Goal: Task Accomplishment & Management: Use online tool/utility

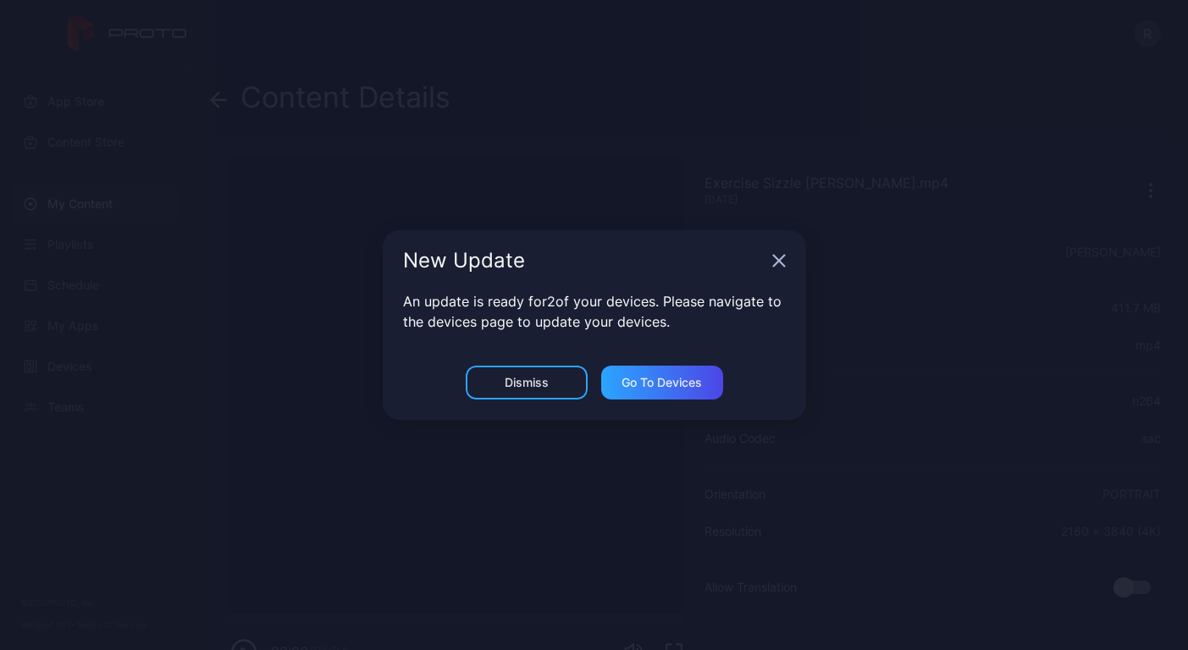
click at [551, 380] on div "Dismiss" at bounding box center [527, 383] width 122 height 34
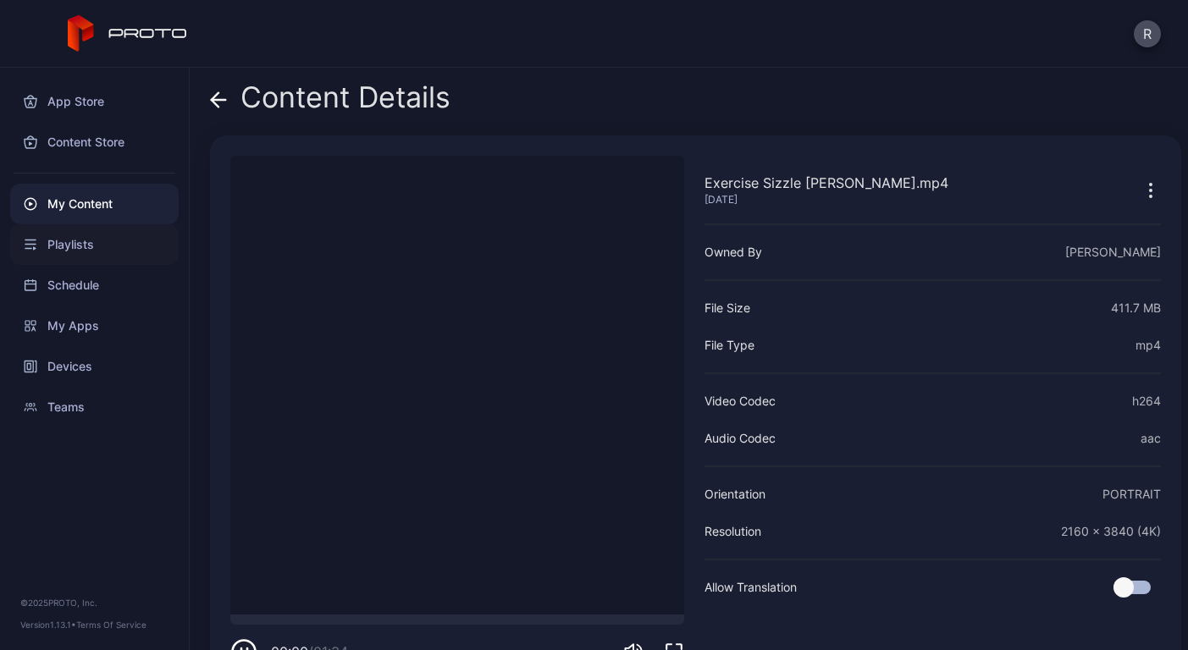
click at [69, 252] on div "Playlists" at bounding box center [94, 244] width 169 height 41
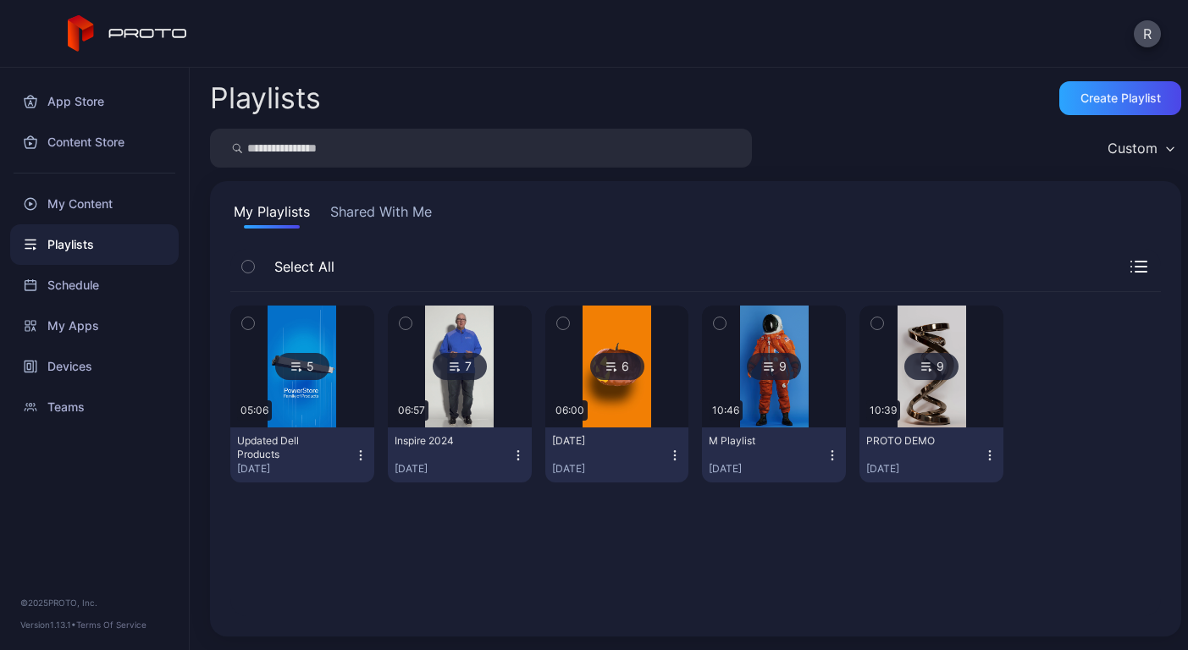
click at [323, 409] on img at bounding box center [302, 367] width 69 height 122
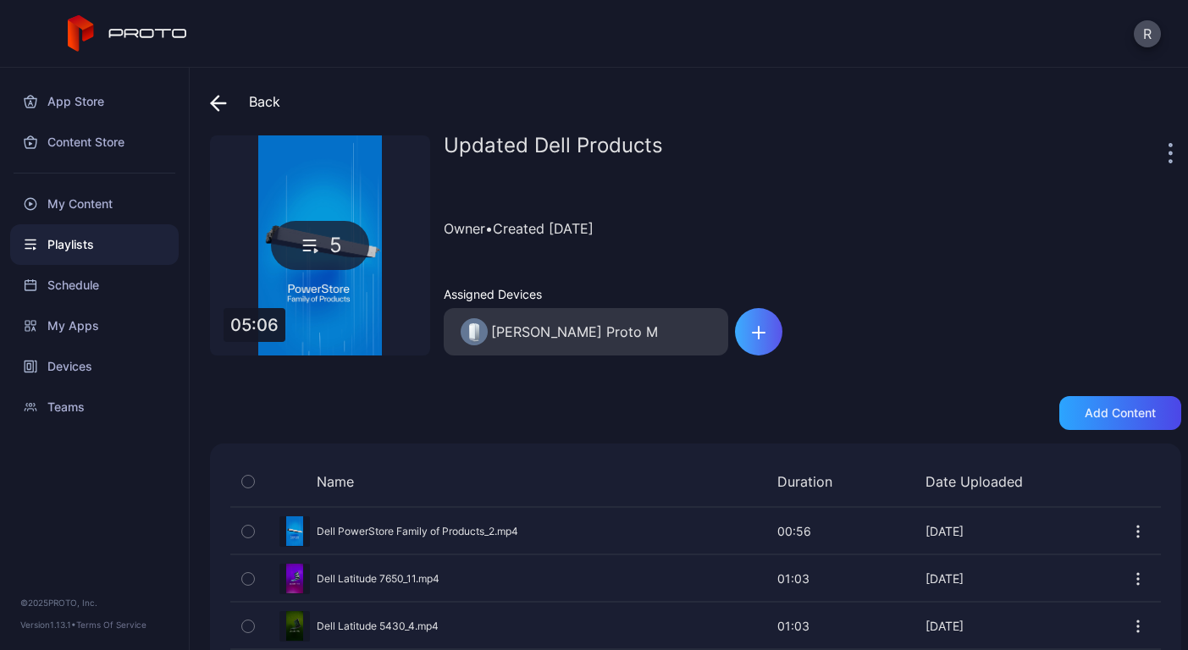
click at [759, 340] on div "button" at bounding box center [758, 331] width 47 height 47
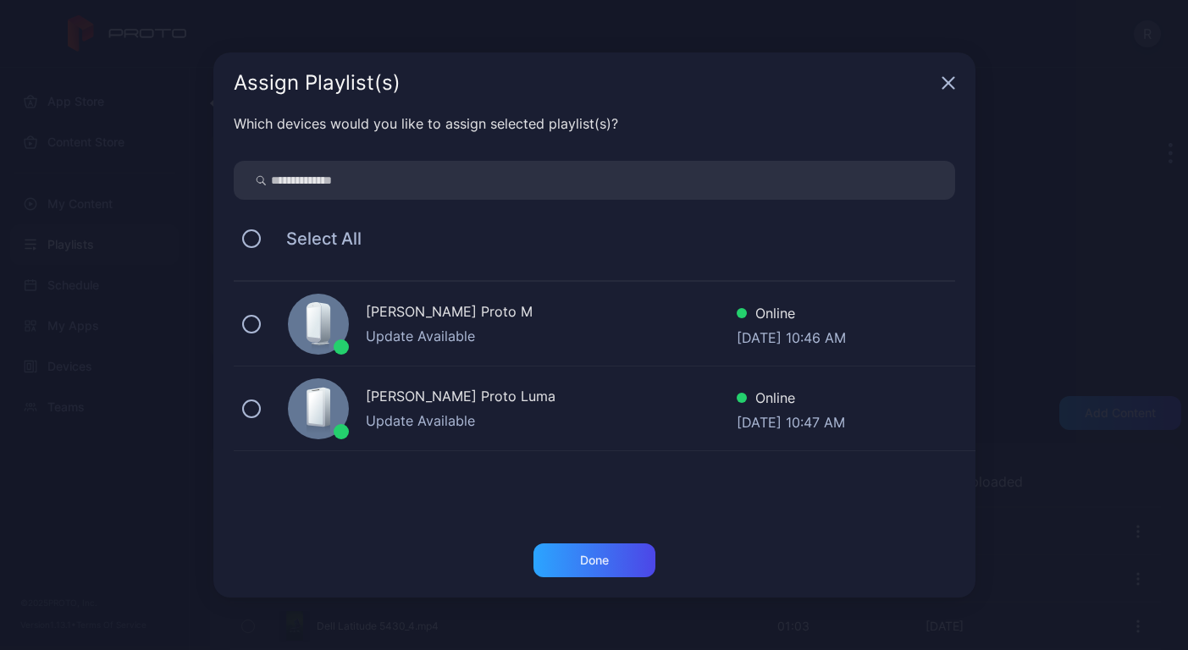
click at [948, 80] on icon "button" at bounding box center [949, 83] width 14 height 14
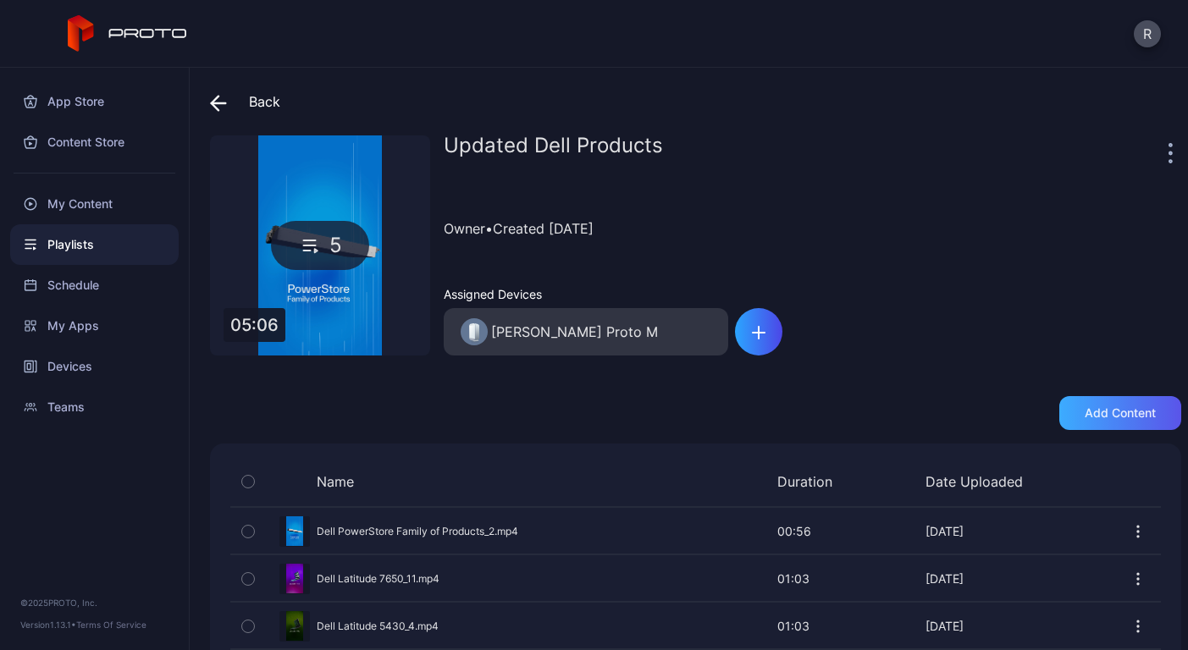
click at [1102, 416] on div "Add content" at bounding box center [1120, 414] width 71 height 14
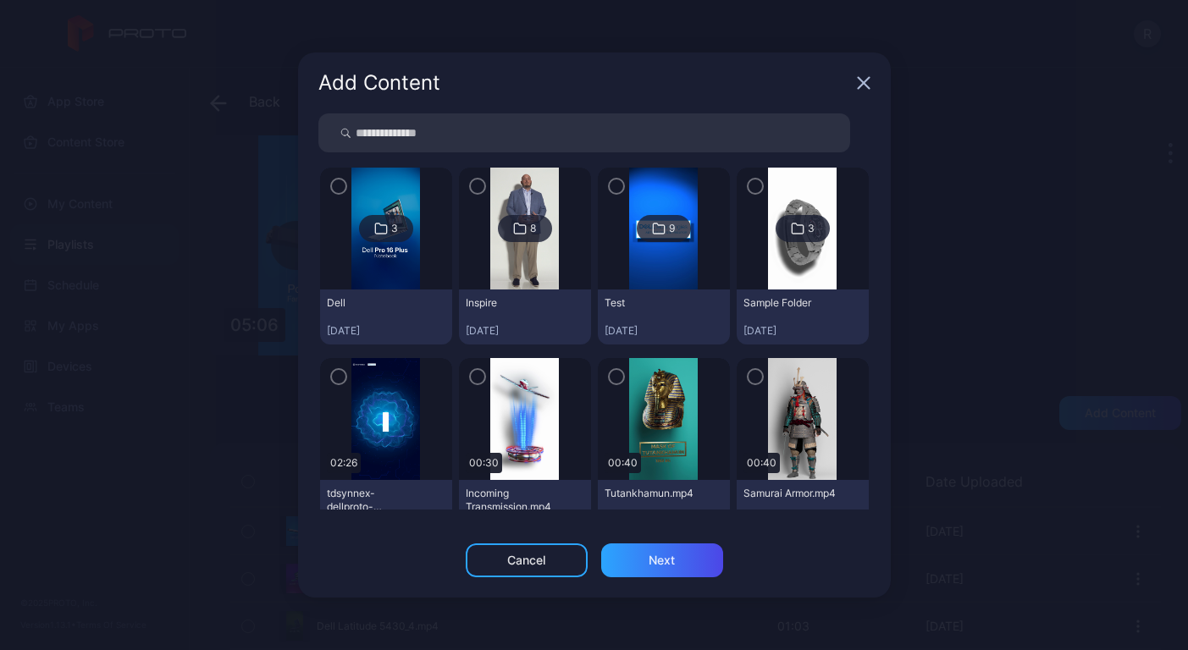
click at [344, 380] on icon "button" at bounding box center [339, 377] width 14 height 19
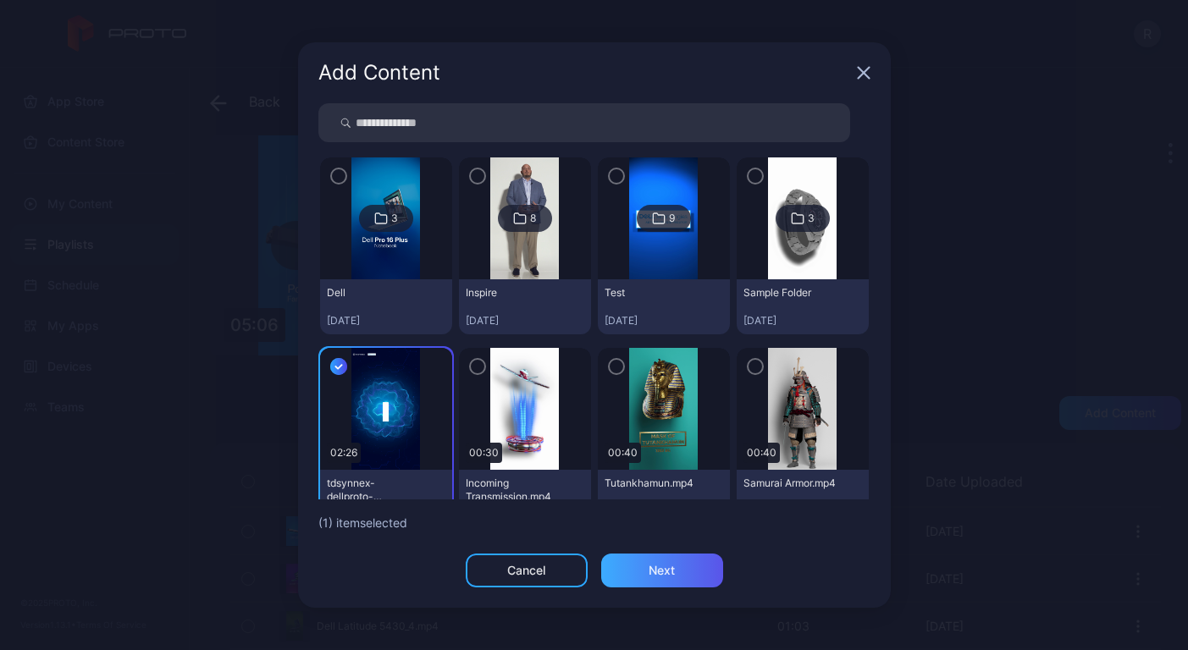
click at [639, 576] on div "Next" at bounding box center [662, 571] width 122 height 34
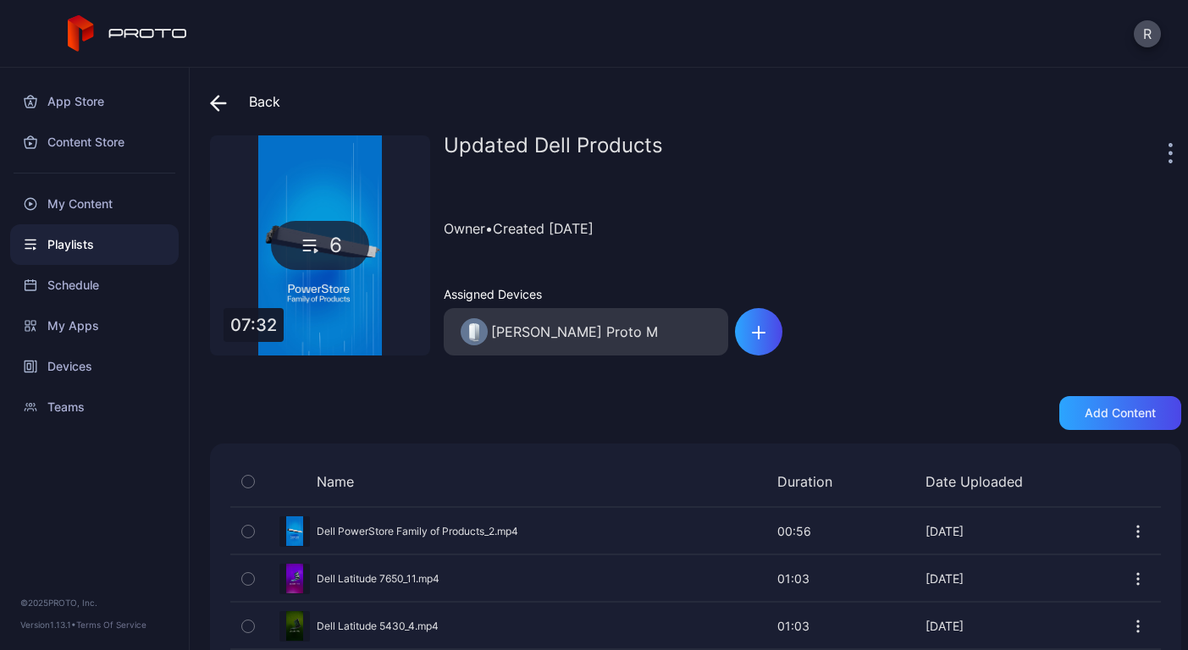
click at [957, 289] on div "Updated Dell Products Owner • Created [DATE] Assigned Devices [PERSON_NAME] Pro…" at bounding box center [813, 246] width 738 height 220
click at [909, 268] on div "Updated Dell Products Owner • Created [DATE] Assigned Devices [PERSON_NAME] Pro…" at bounding box center [813, 246] width 738 height 220
click at [219, 98] on icon at bounding box center [218, 103] width 17 height 17
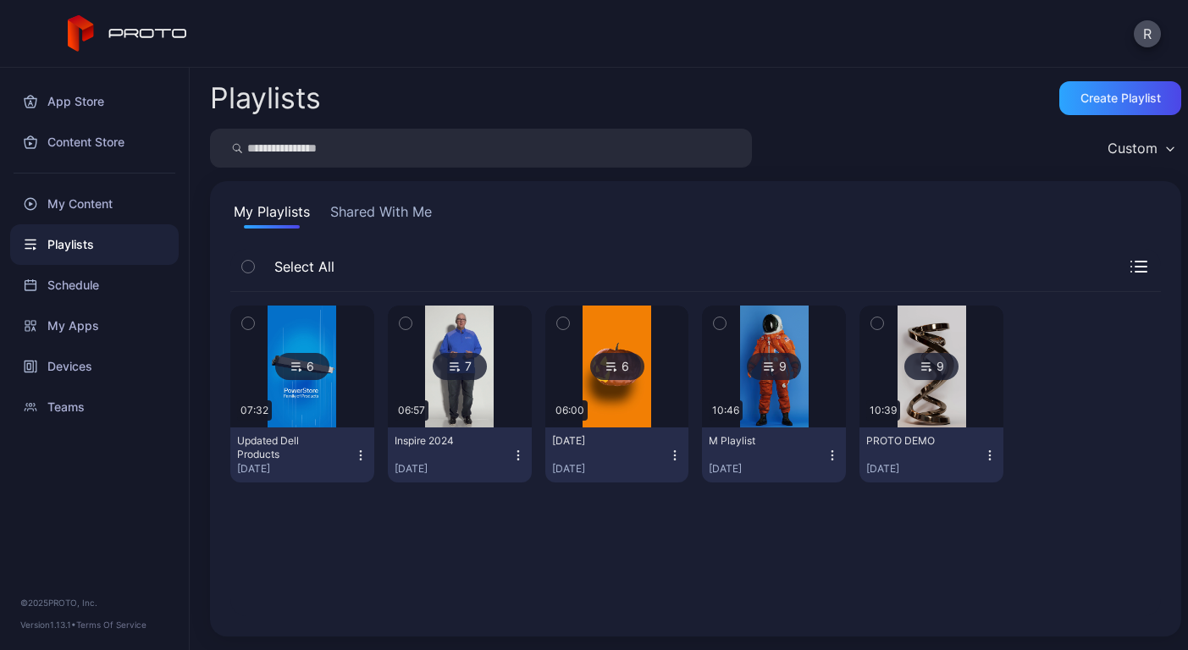
click at [219, 98] on h2 "Playlists" at bounding box center [265, 98] width 111 height 30
click at [81, 200] on div "My Content" at bounding box center [94, 204] width 169 height 41
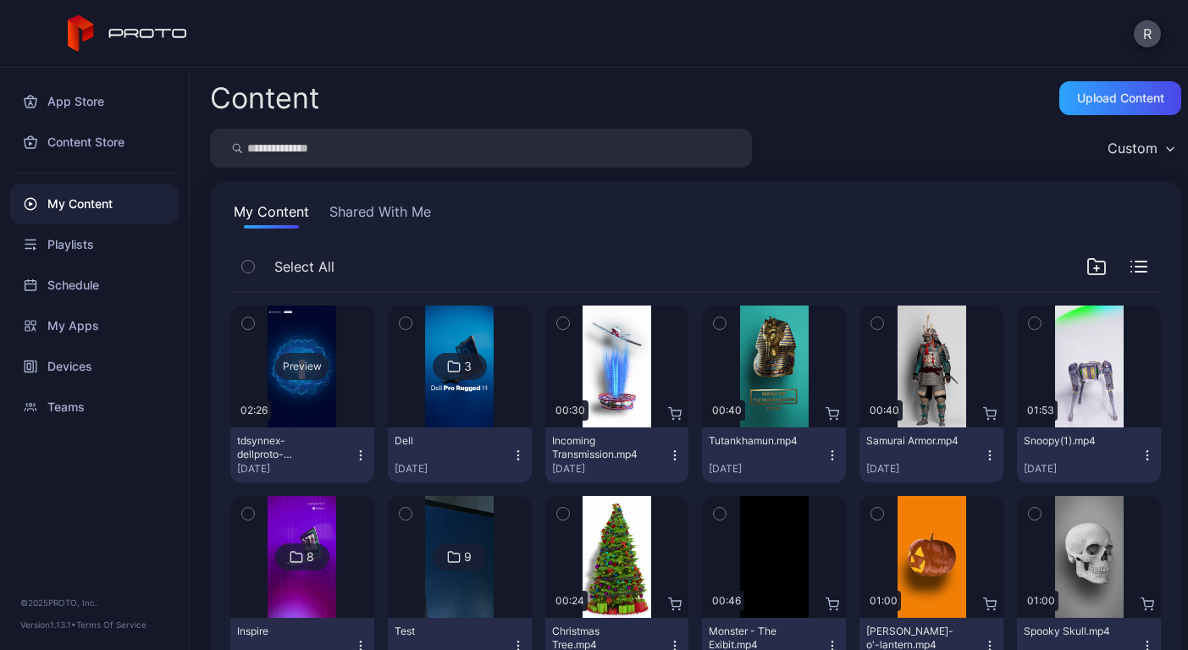
click at [307, 329] on div "Preview" at bounding box center [302, 367] width 144 height 122
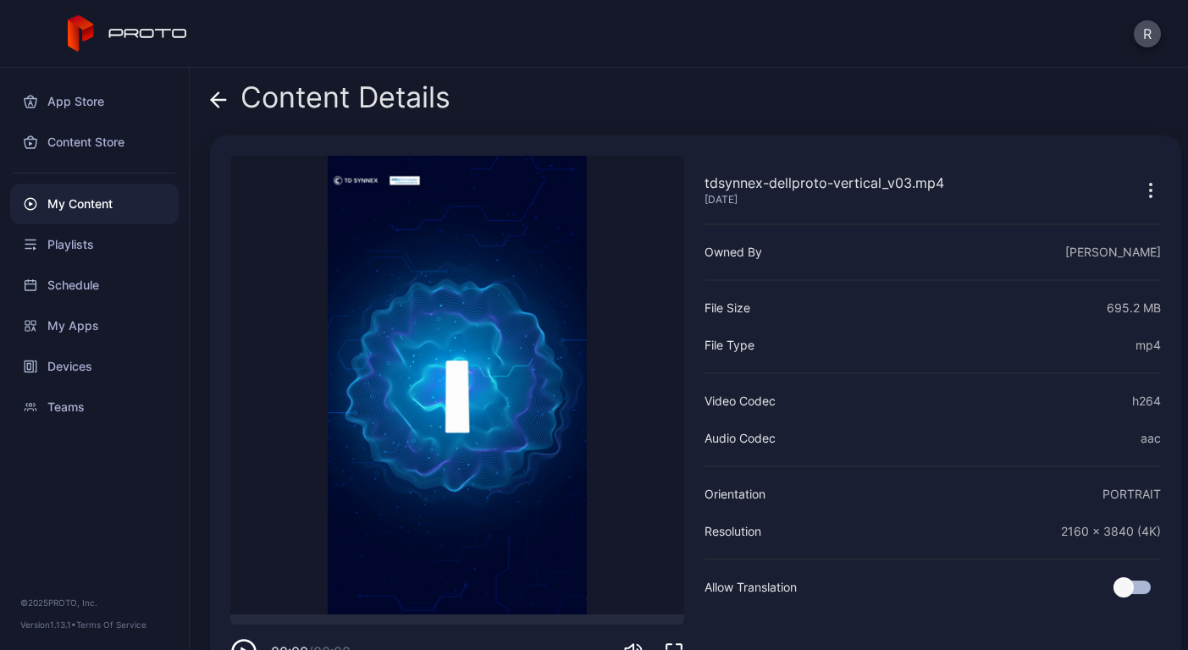
scroll to position [49, 0]
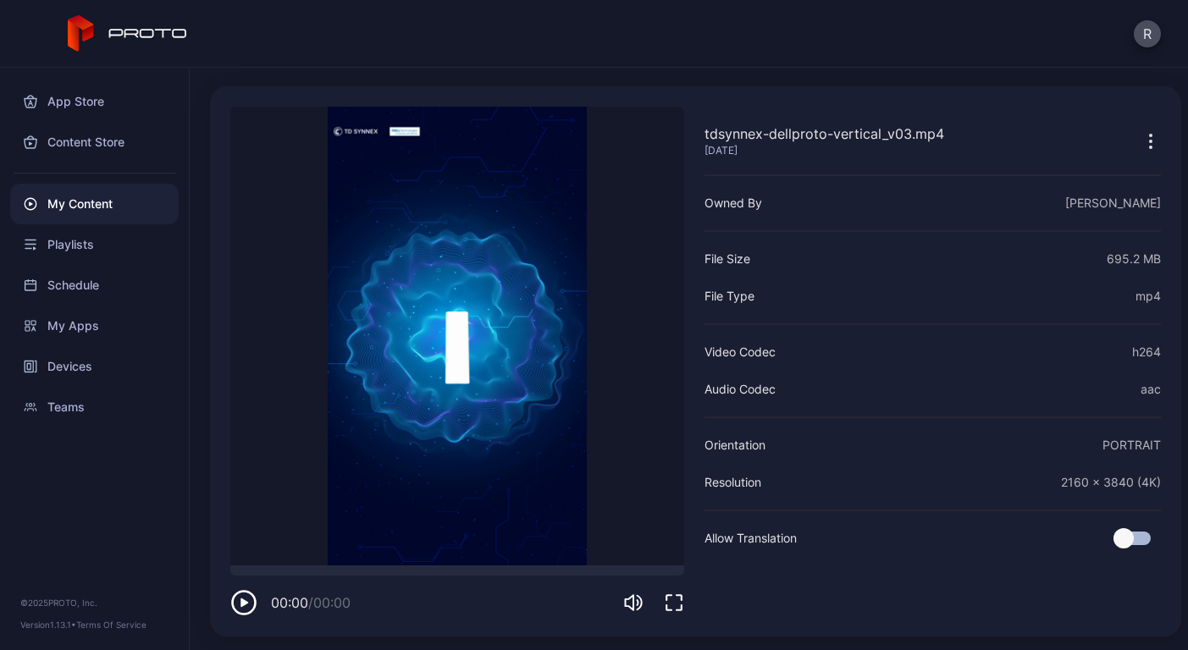
click at [1141, 148] on icon "button" at bounding box center [1151, 141] width 20 height 20
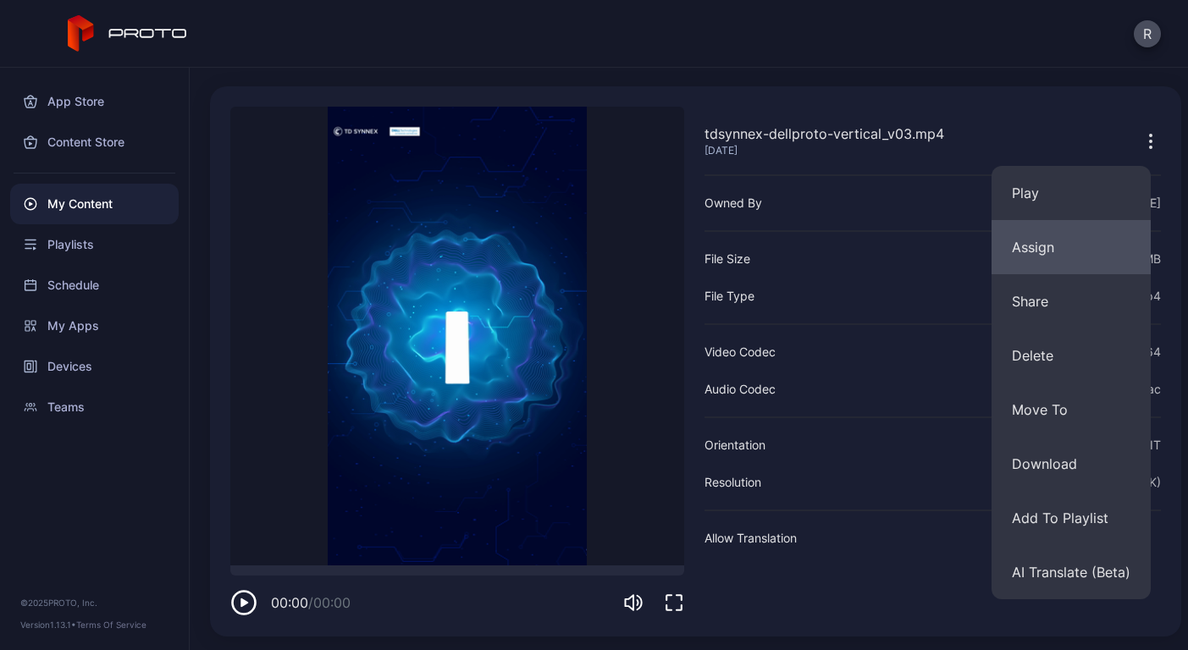
click at [1036, 249] on button "Assign" at bounding box center [1071, 247] width 159 height 54
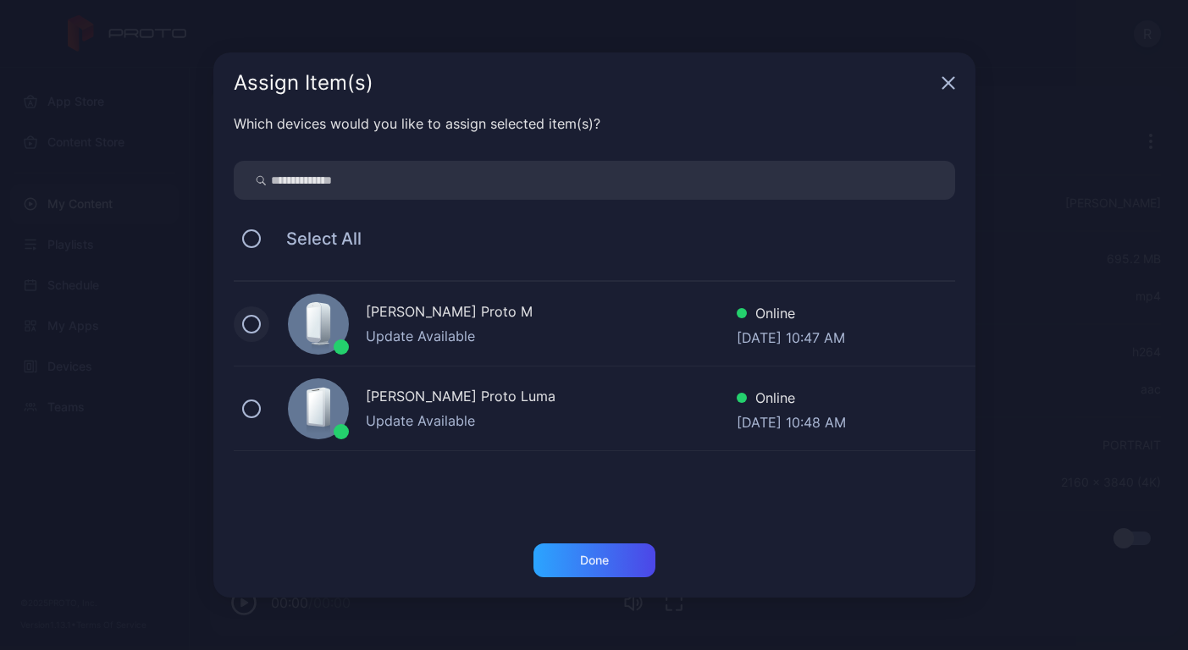
click at [250, 321] on button at bounding box center [251, 324] width 19 height 19
click at [583, 554] on div "Done" at bounding box center [594, 561] width 29 height 14
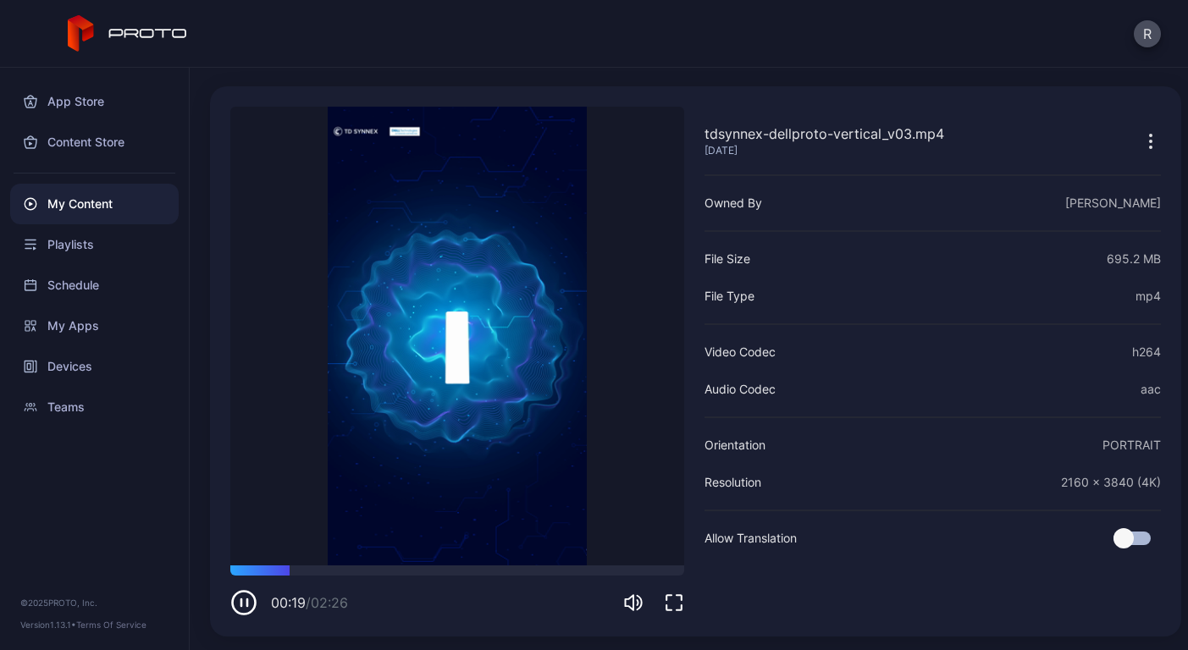
click at [240, 606] on icon "button" at bounding box center [243, 602] width 27 height 27
click at [89, 213] on div "My Content" at bounding box center [94, 204] width 169 height 41
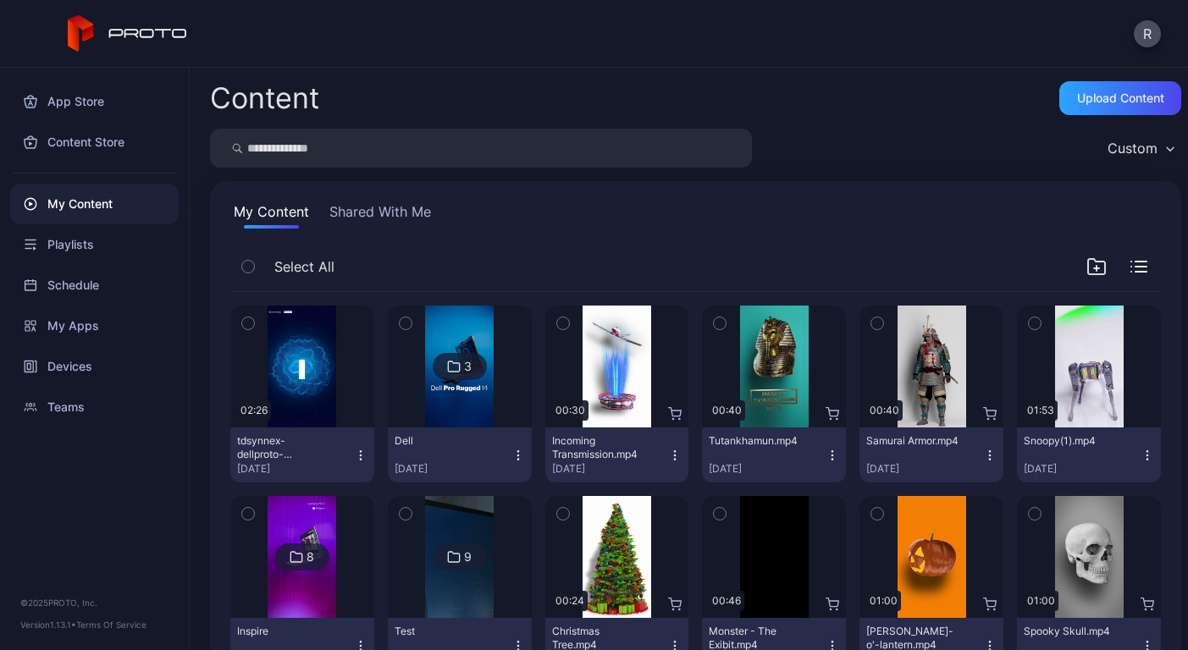
click at [459, 419] on img at bounding box center [459, 367] width 69 height 122
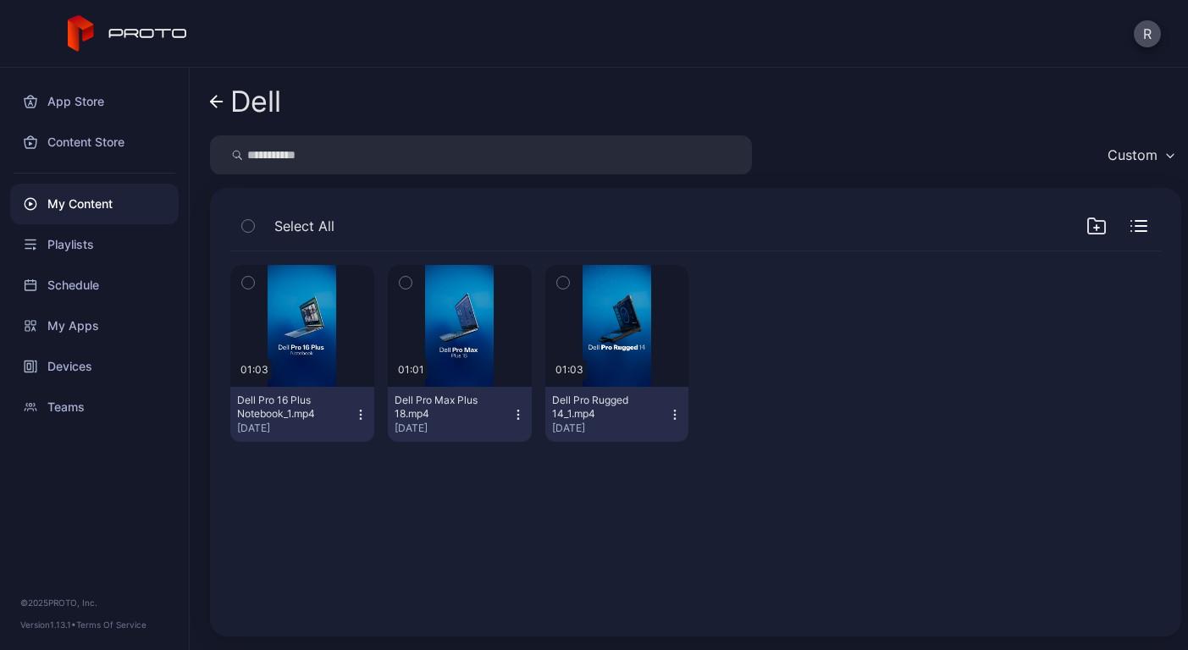
click at [219, 104] on icon at bounding box center [217, 102] width 14 height 14
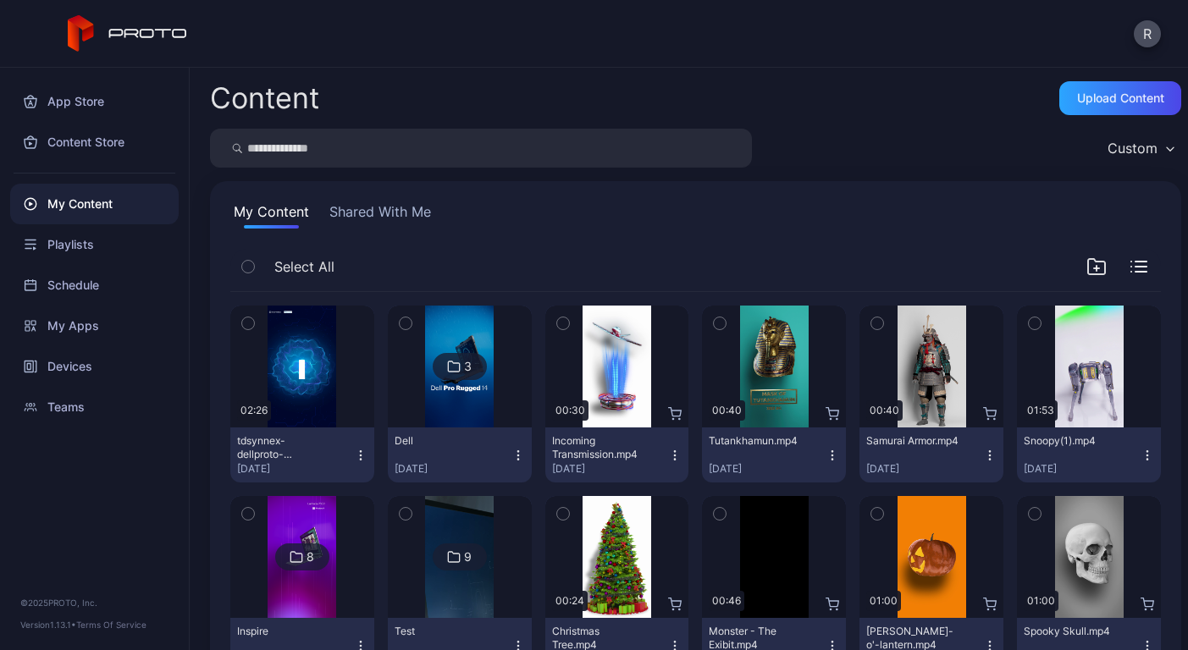
click at [244, 326] on icon "button" at bounding box center [248, 323] width 12 height 19
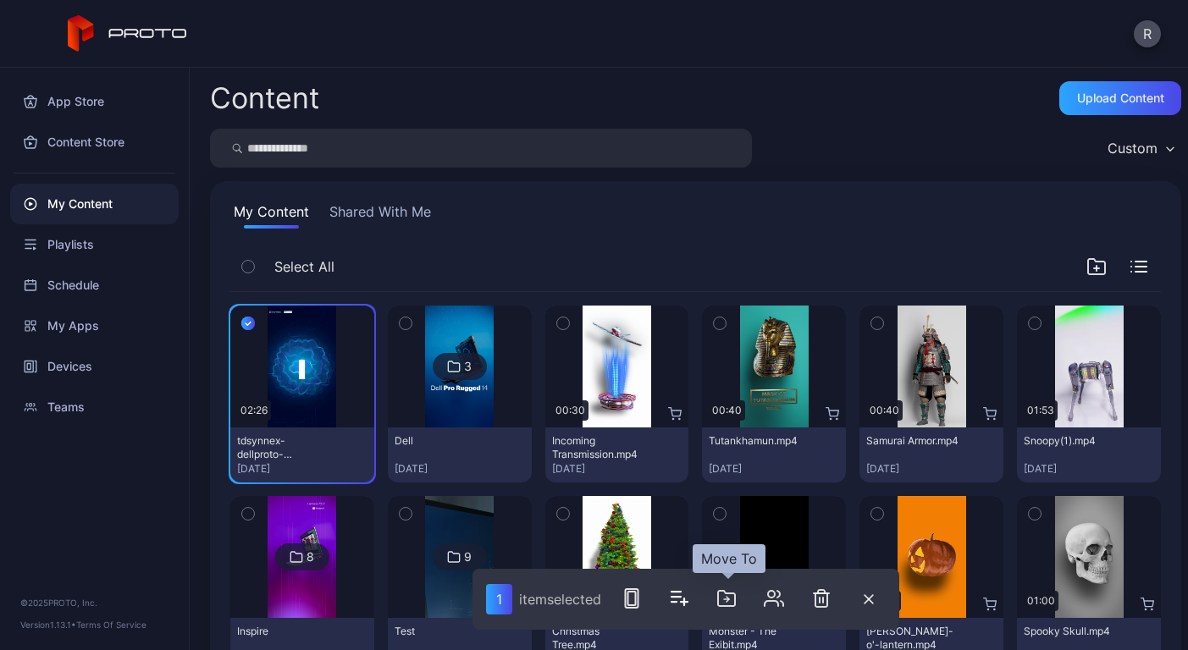
click at [726, 599] on icon "button" at bounding box center [726, 599] width 20 height 20
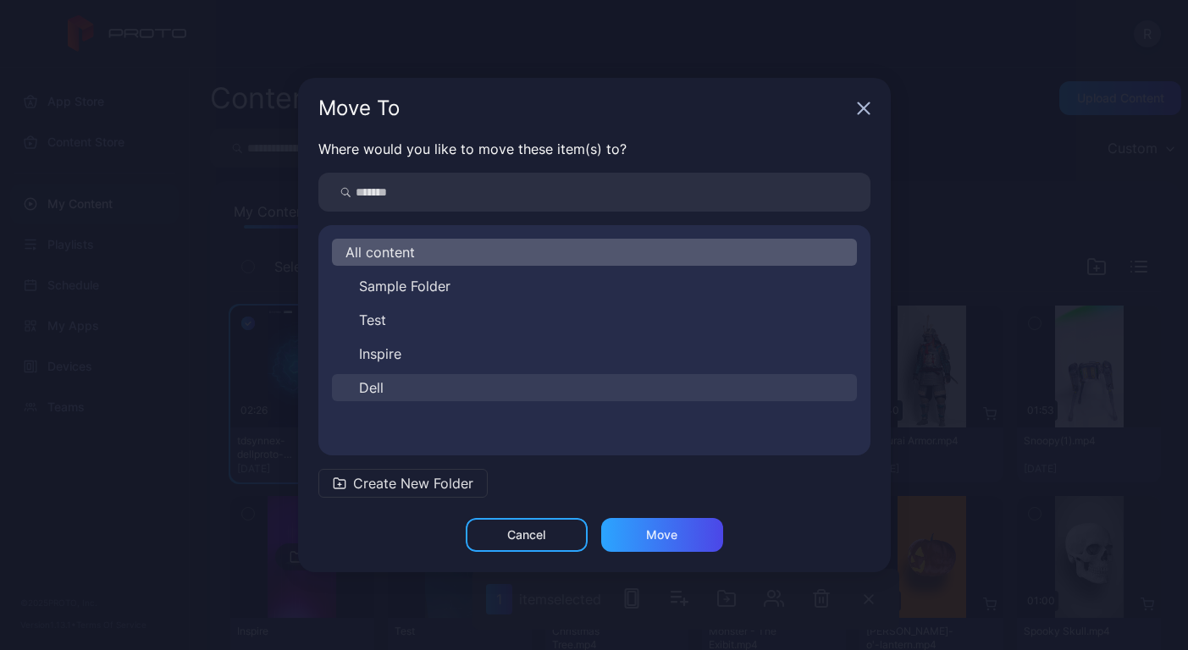
click at [475, 384] on button "Dell" at bounding box center [594, 387] width 525 height 27
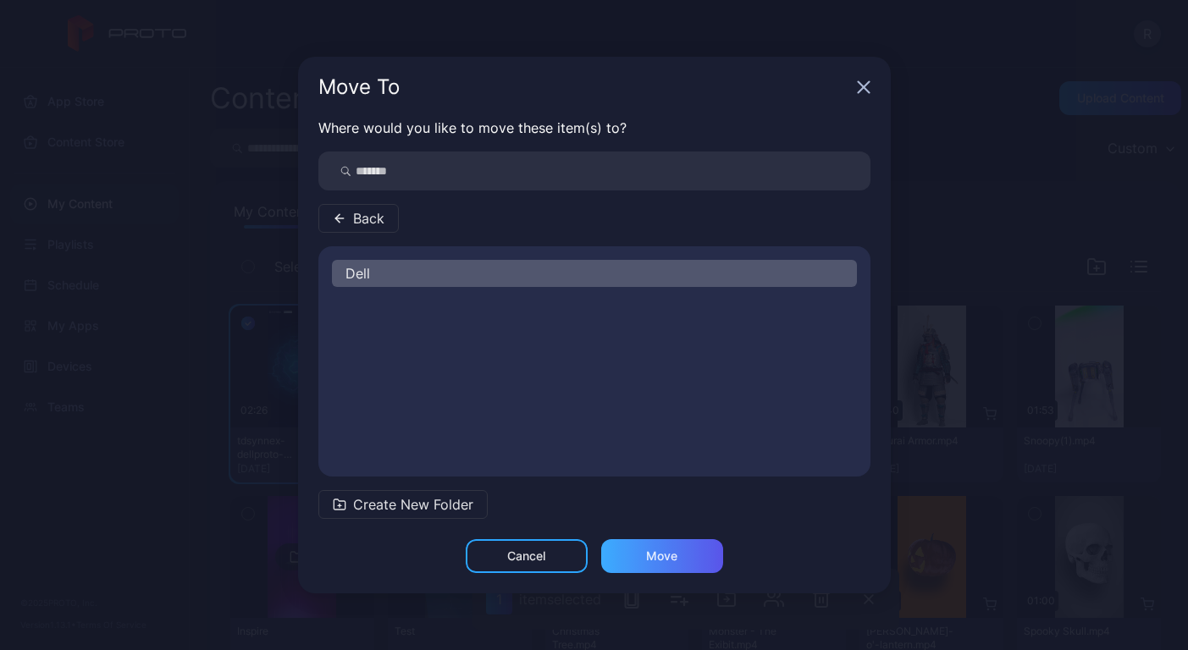
click at [681, 560] on div "Move" at bounding box center [662, 556] width 122 height 34
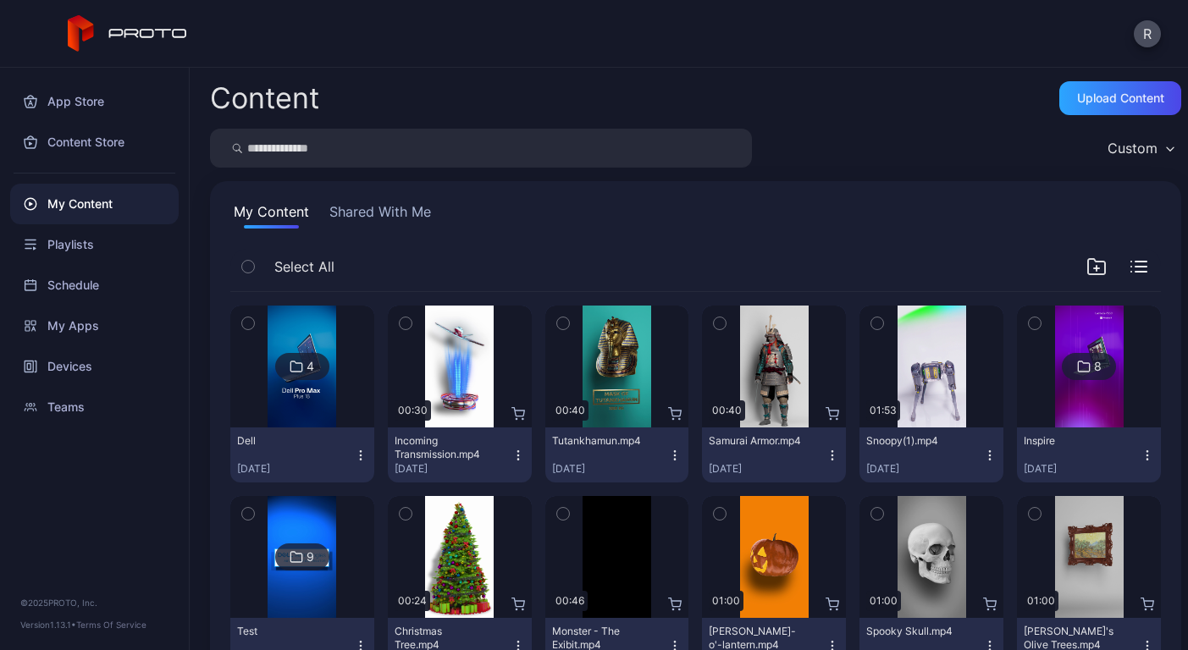
click at [293, 396] on img at bounding box center [302, 367] width 69 height 122
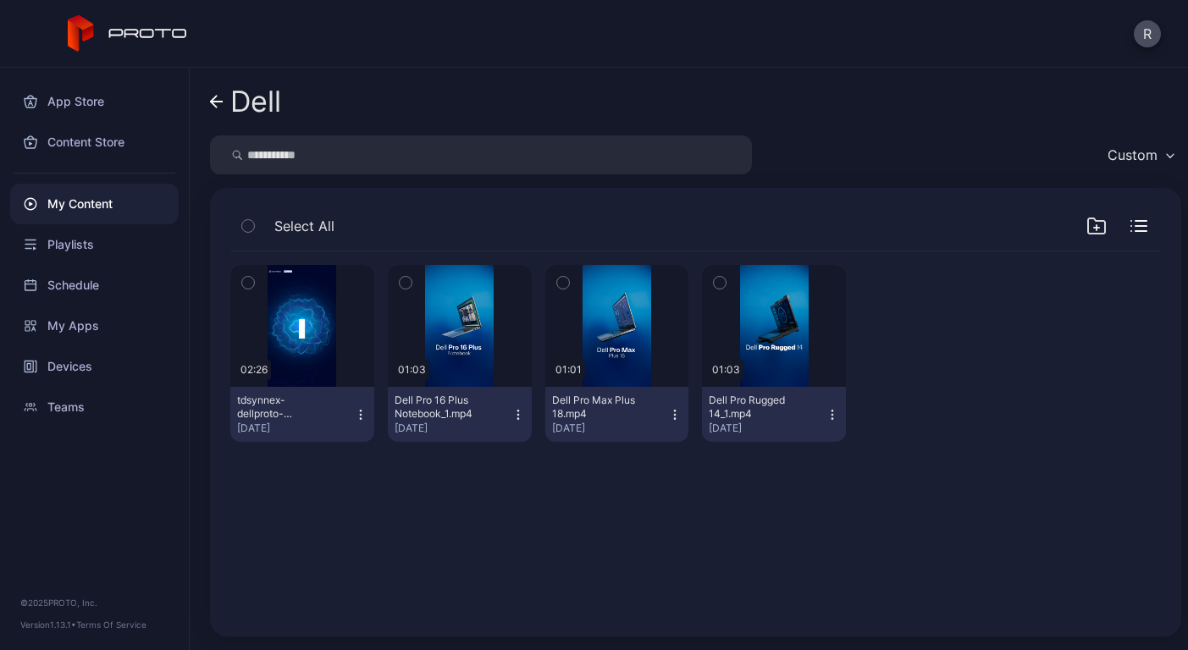
click at [569, 578] on div "Preview 02:26 tdsynnex-dellproto-vertical_v03.mp4 [DATE] Preview 01:03 Dell Pro…" at bounding box center [696, 434] width 958 height 392
click at [219, 106] on icon at bounding box center [217, 102] width 14 height 14
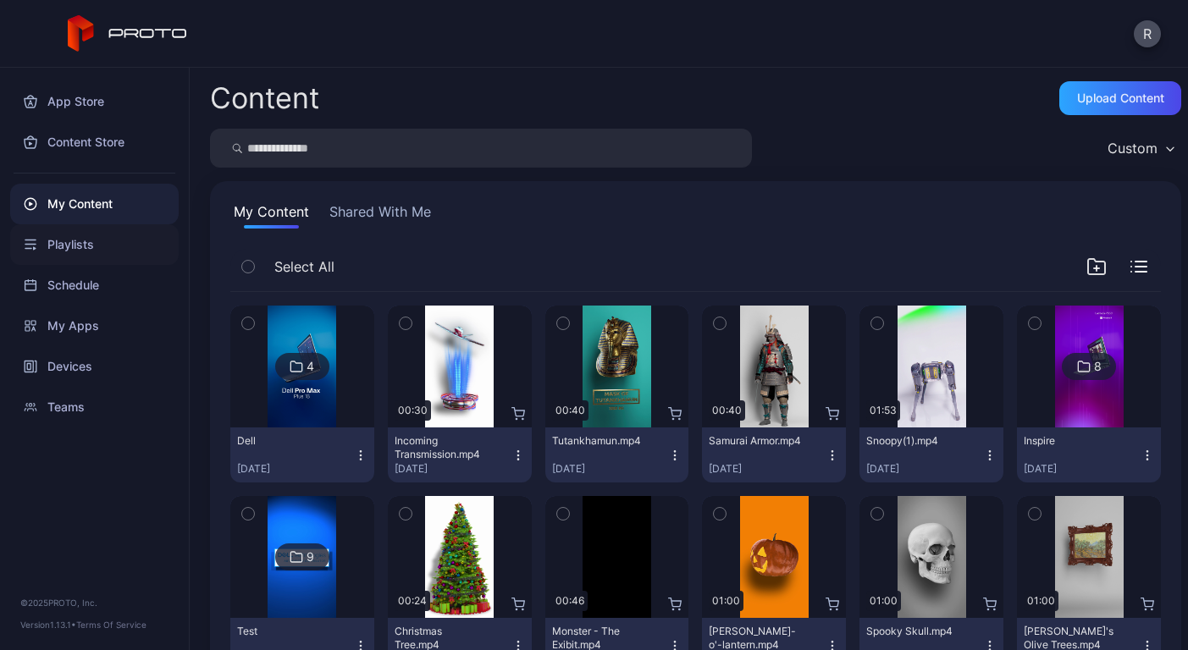
click at [58, 250] on div "Playlists" at bounding box center [94, 244] width 169 height 41
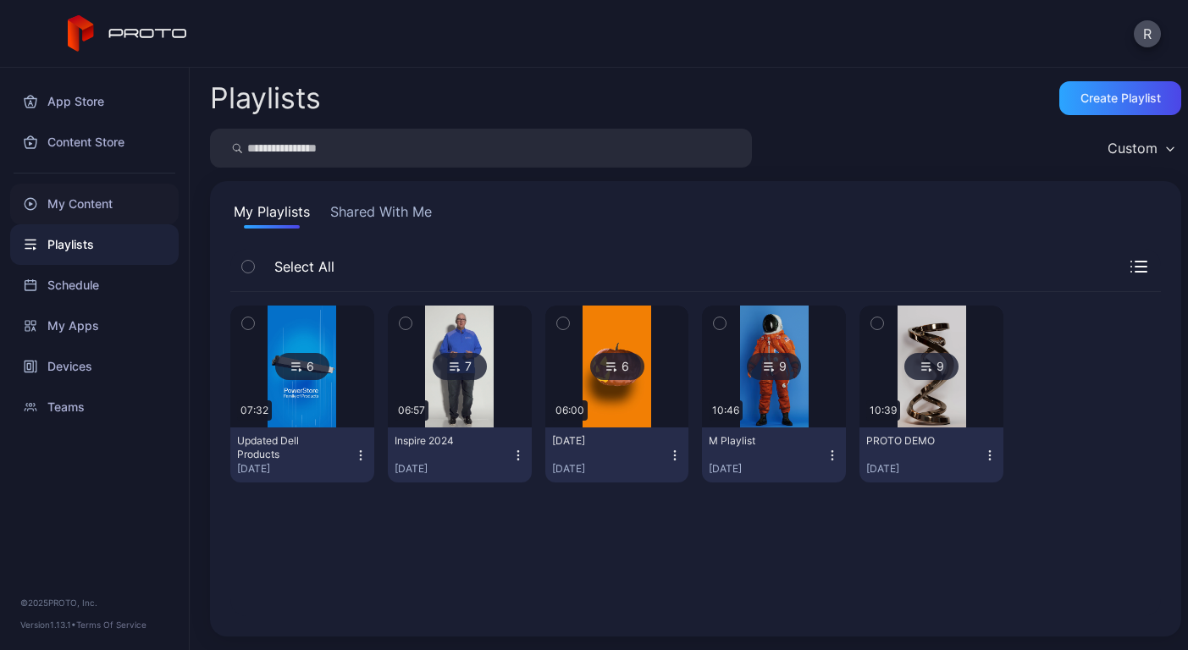
click at [79, 196] on div "My Content" at bounding box center [94, 204] width 169 height 41
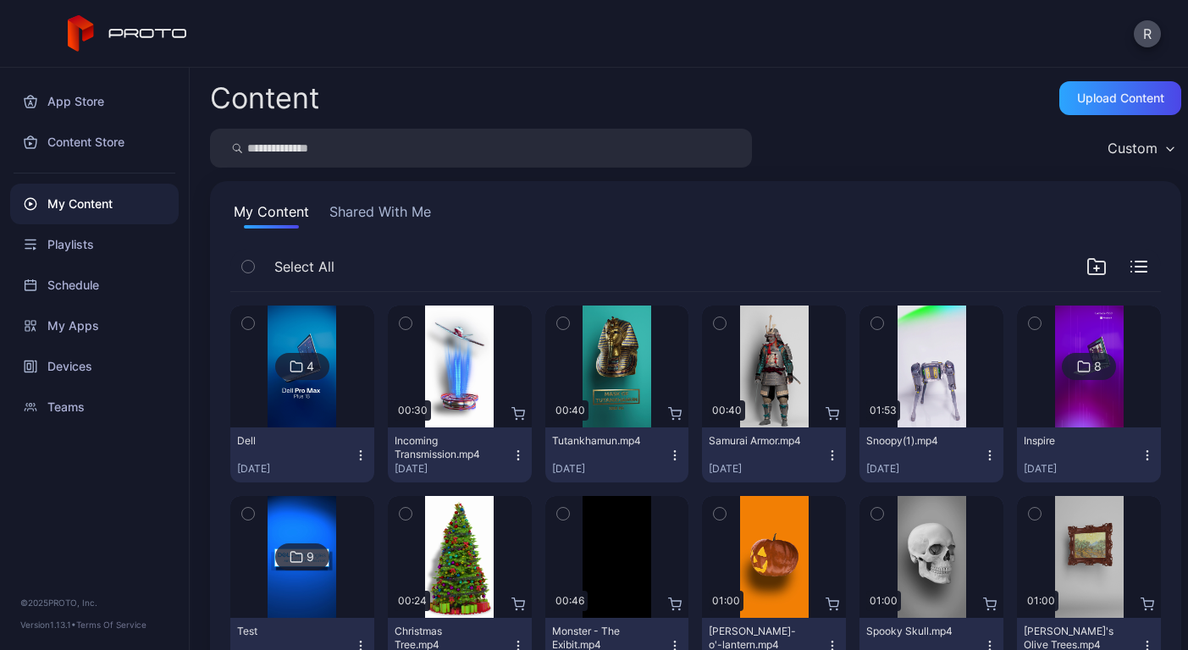
click at [249, 318] on icon "button" at bounding box center [248, 323] width 12 height 19
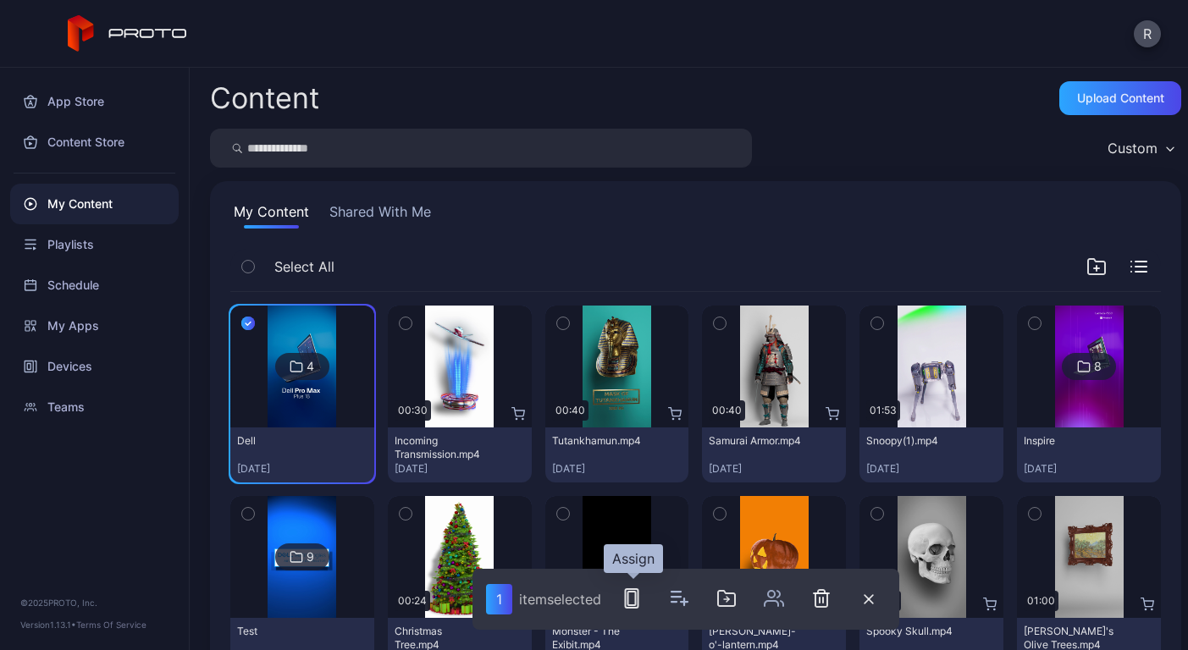
click at [636, 600] on icon "button" at bounding box center [632, 599] width 20 height 20
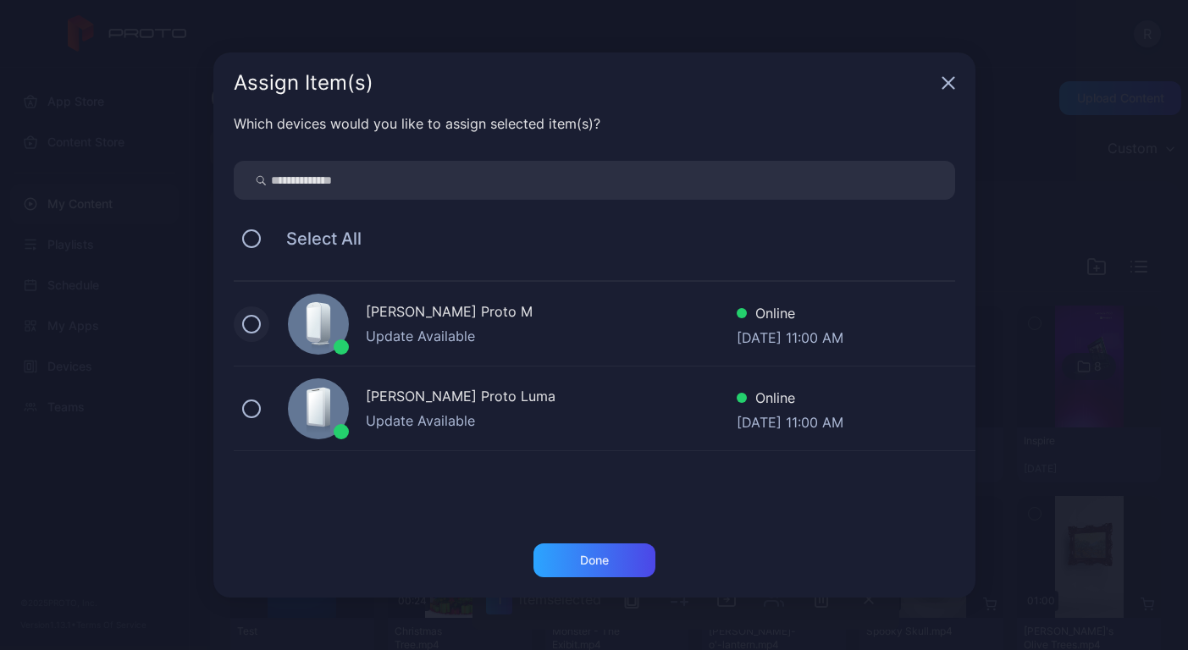
click at [256, 323] on button at bounding box center [251, 324] width 19 height 19
click at [593, 572] on div "Done" at bounding box center [595, 561] width 122 height 34
